Goal: Task Accomplishment & Management: Complete application form

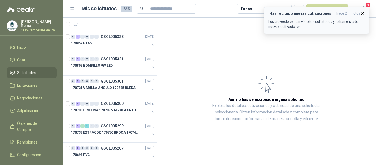
click at [362, 13] on icon "button" at bounding box center [362, 13] width 2 height 2
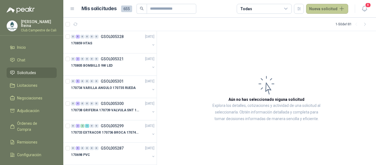
click at [331, 7] on button "Nueva solicitud" at bounding box center [327, 9] width 42 height 10
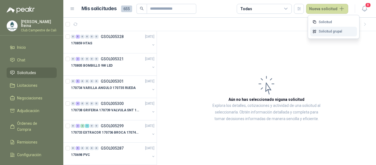
click at [322, 31] on link "Solicitud grupal" at bounding box center [333, 32] width 47 height 10
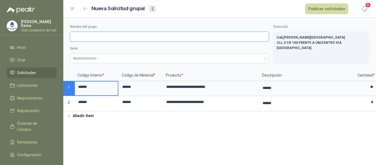
click at [83, 38] on input "Nombre del grupo" at bounding box center [169, 37] width 199 height 10
type input "**********"
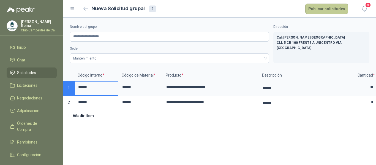
click at [331, 7] on button "Publicar solicitudes" at bounding box center [326, 9] width 43 height 10
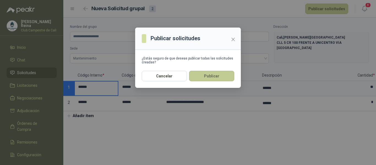
click at [203, 75] on button "Publicar" at bounding box center [211, 76] width 45 height 10
